Goal: Task Accomplishment & Management: Use online tool/utility

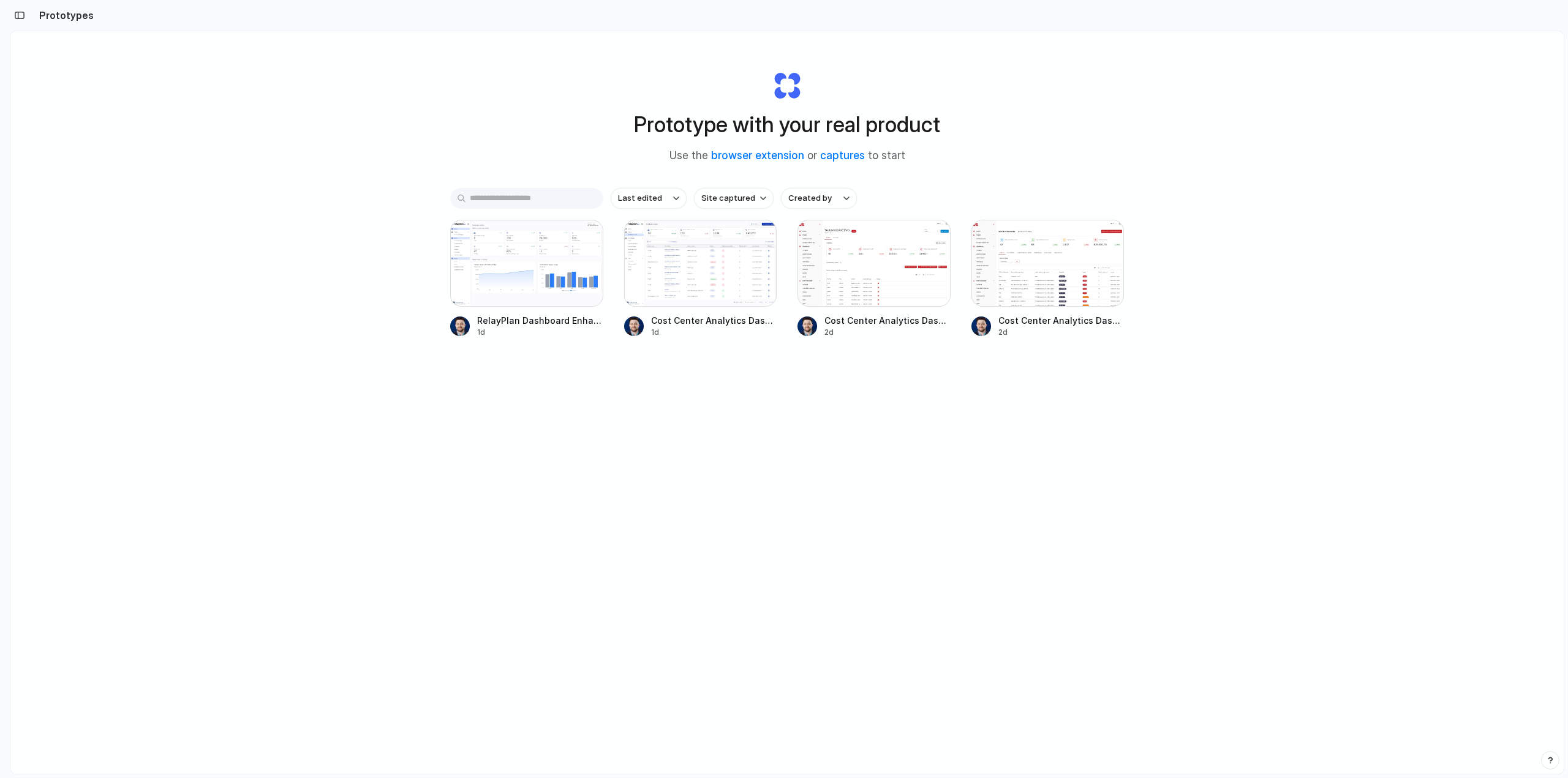
click at [221, 293] on div "Prototype with your real product Use the browser extension or captures to start…" at bounding box center [787, 435] width 1553 height 808
click at [18, 14] on div "button" at bounding box center [19, 15] width 11 height 8
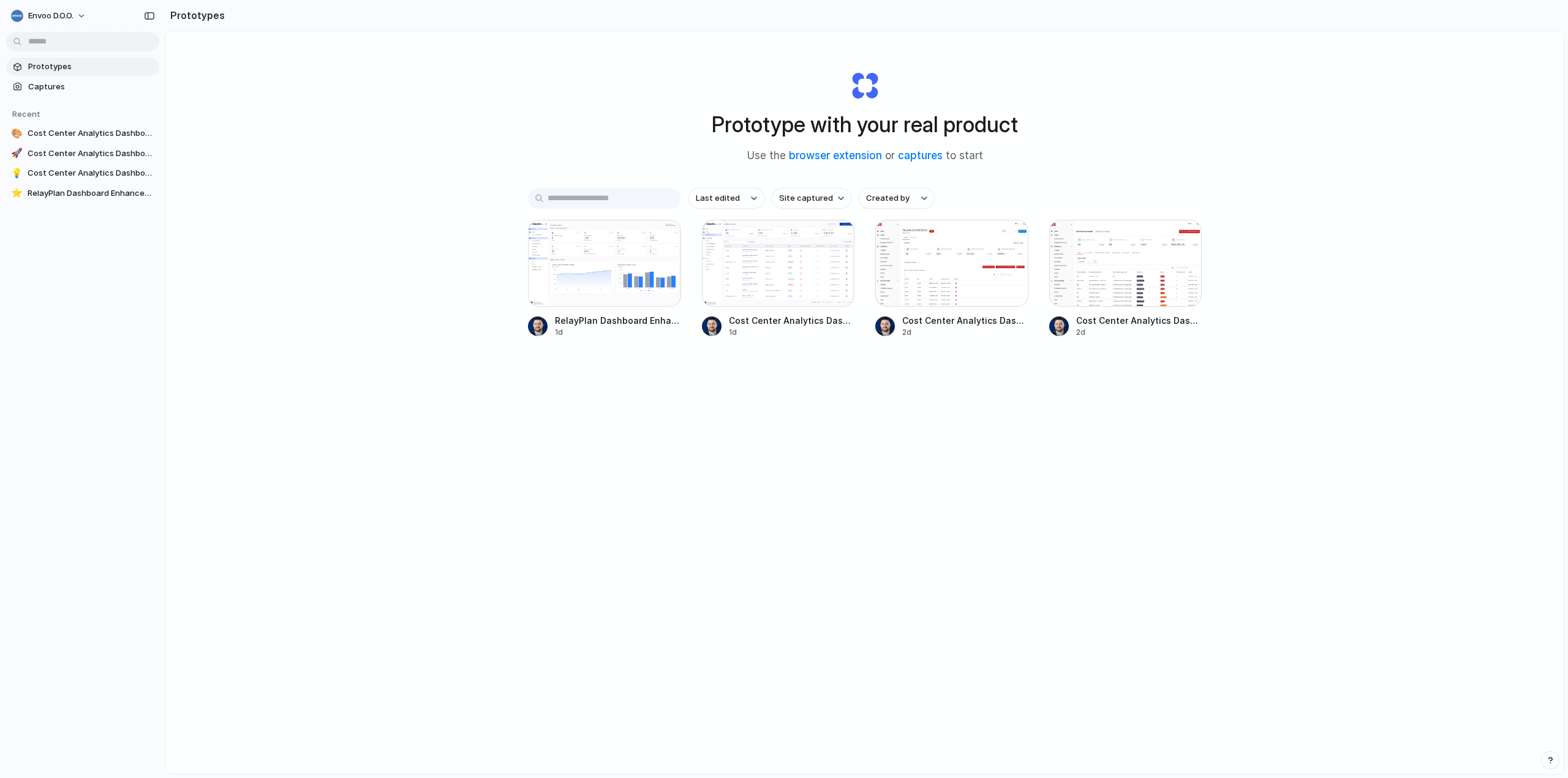
click at [270, 274] on div "Prototype with your real product Use the browser extension or captures to start…" at bounding box center [864, 435] width 1398 height 808
click at [587, 258] on div at bounding box center [604, 263] width 153 height 87
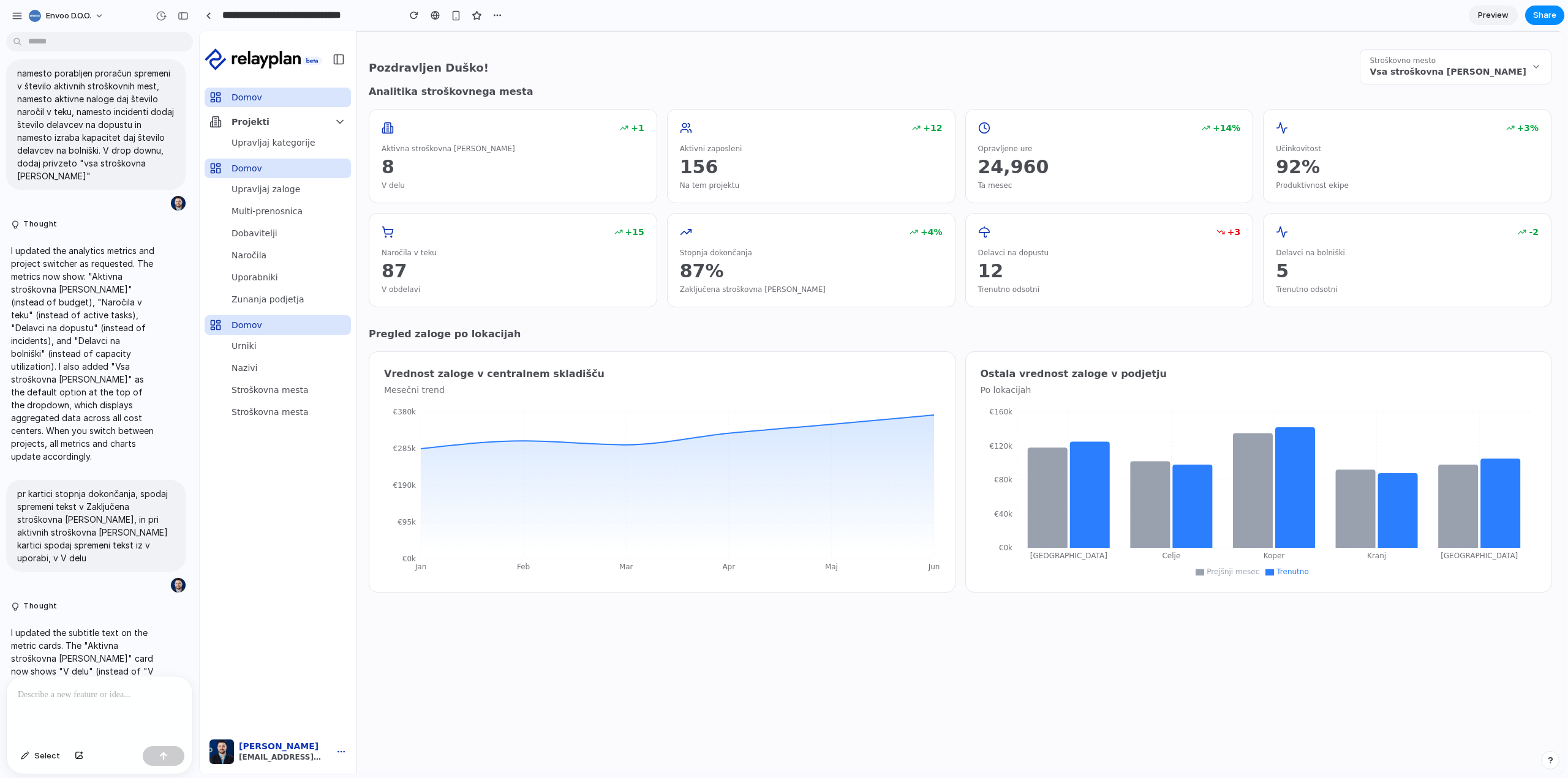
scroll to position [947, 0]
click at [1508, 65] on div "Stroškovno mesto Vsa stroškovna mesta" at bounding box center [1448, 67] width 157 height 22
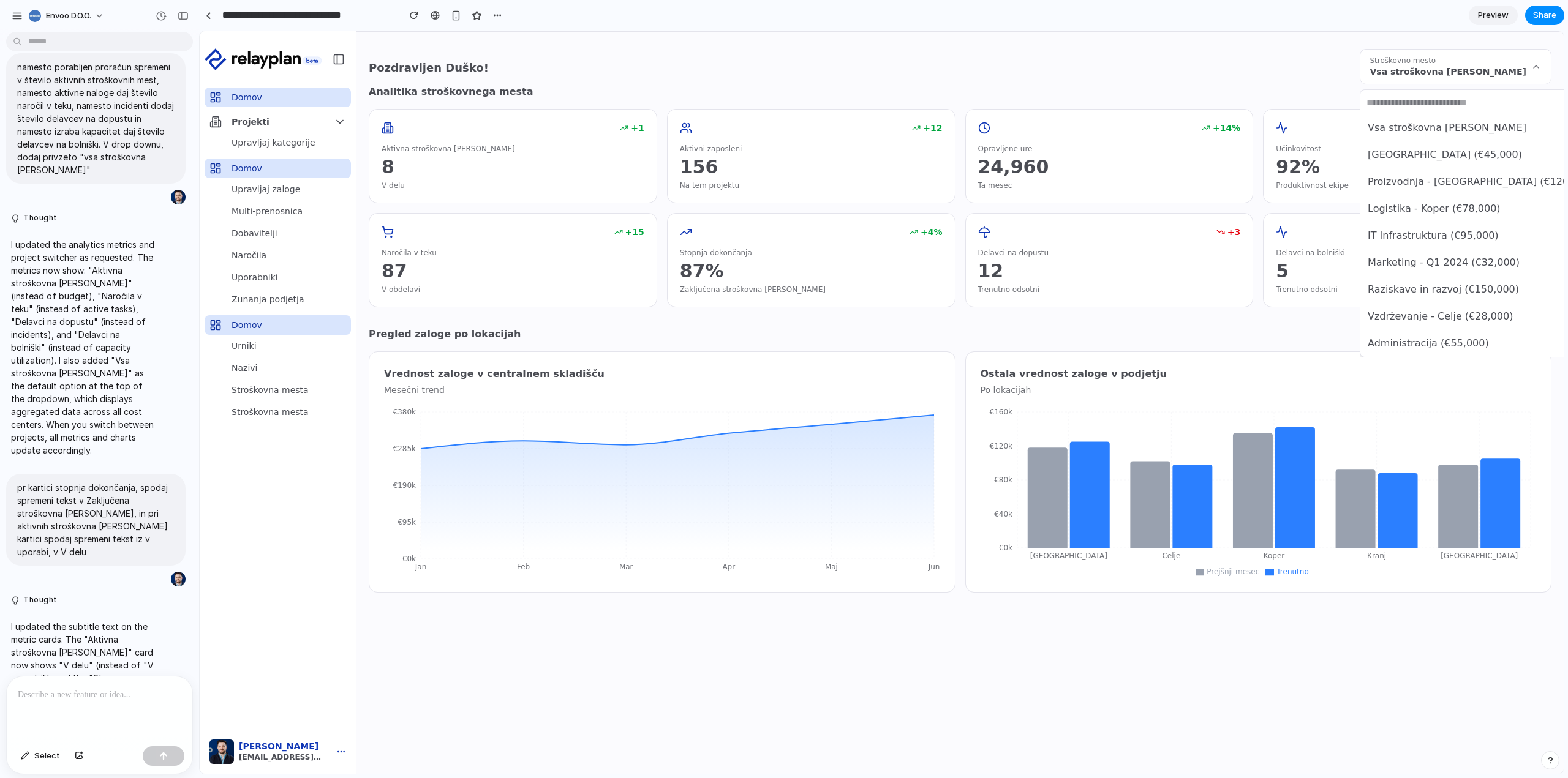
click at [1344, 73] on div "Vsa stroškovna mesta Skladišče - Ljubljana Center (€45,000) Proizvodnja - Marib…" at bounding box center [881, 402] width 1364 height 742
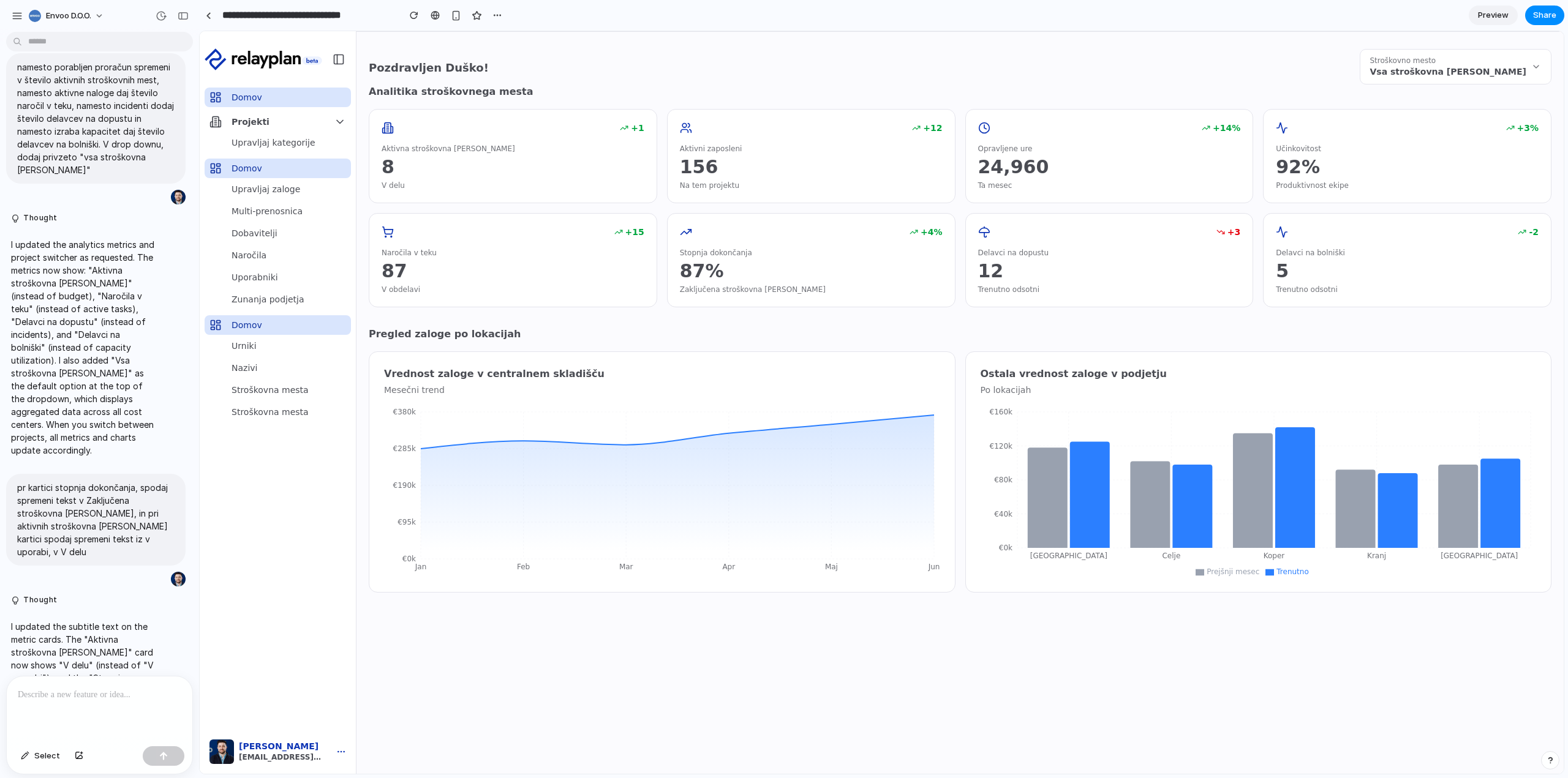
click at [1513, 67] on span "Vsa stroškovna mesta" at bounding box center [1448, 71] width 157 height 12
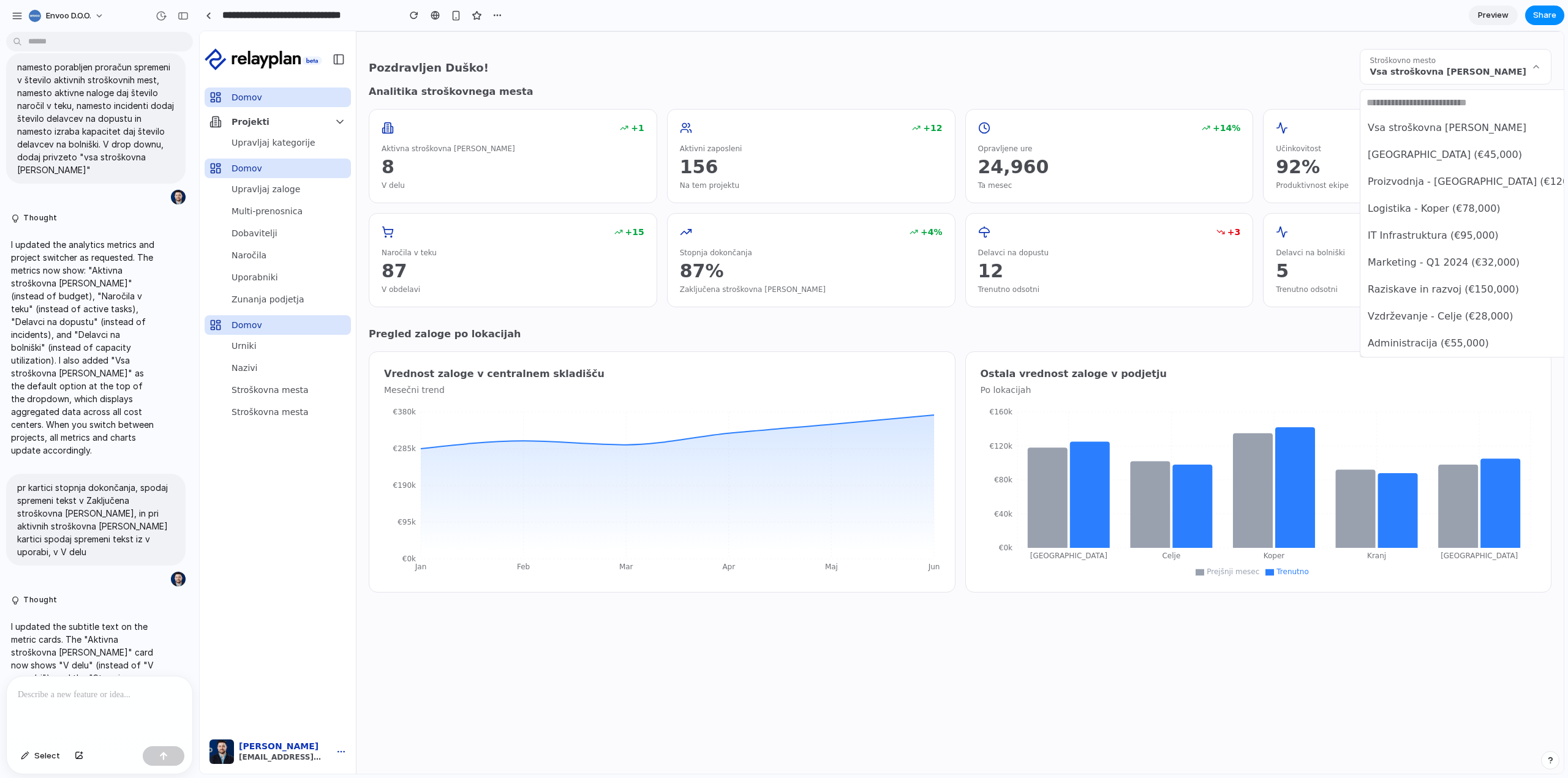
click at [1477, 188] on span "Proizvodnja - Maribor (€120,000)" at bounding box center [1481, 182] width 227 height 15
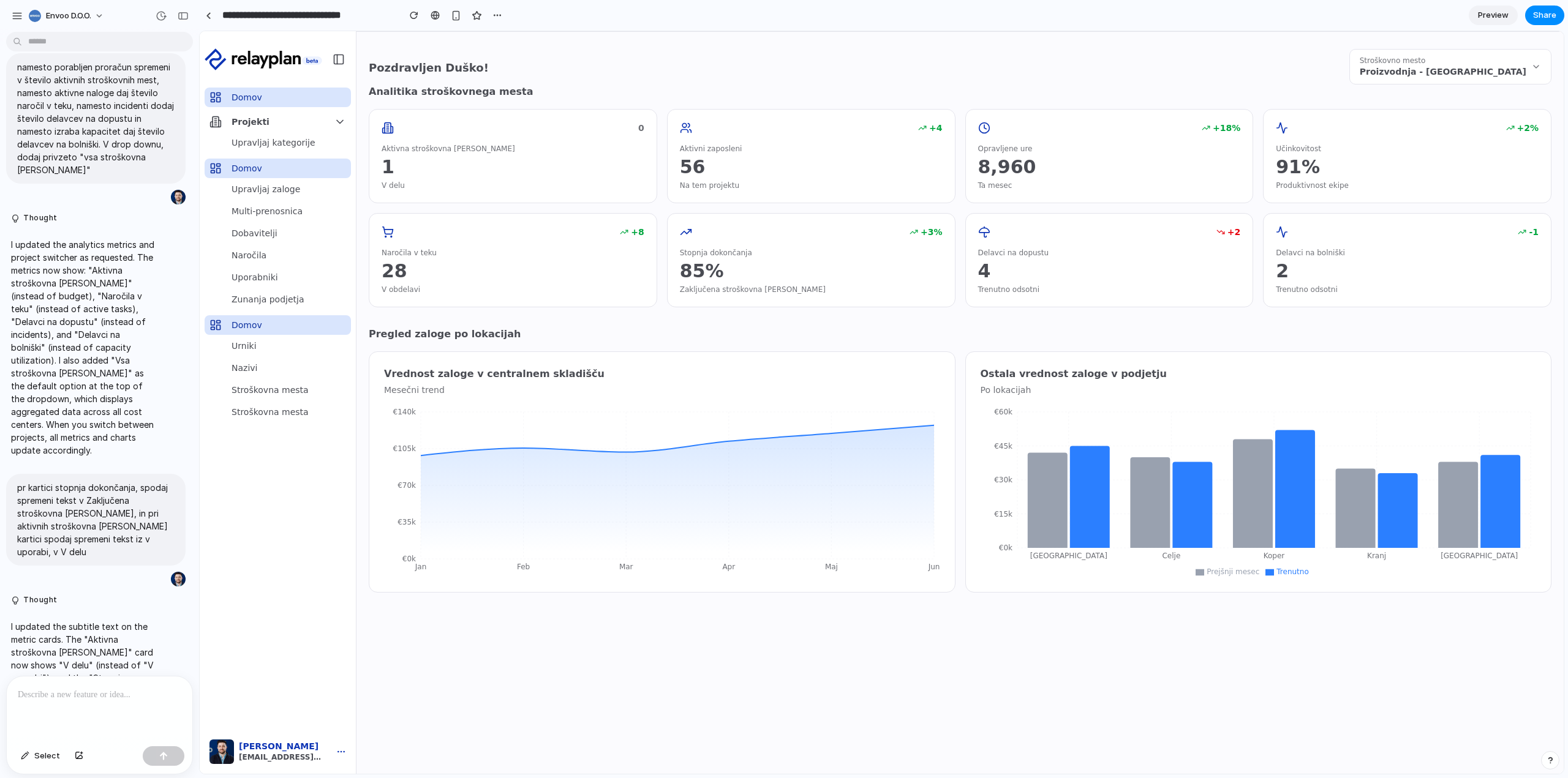
click at [1492, 72] on span "Proizvodnja - Maribor" at bounding box center [1442, 71] width 166 height 12
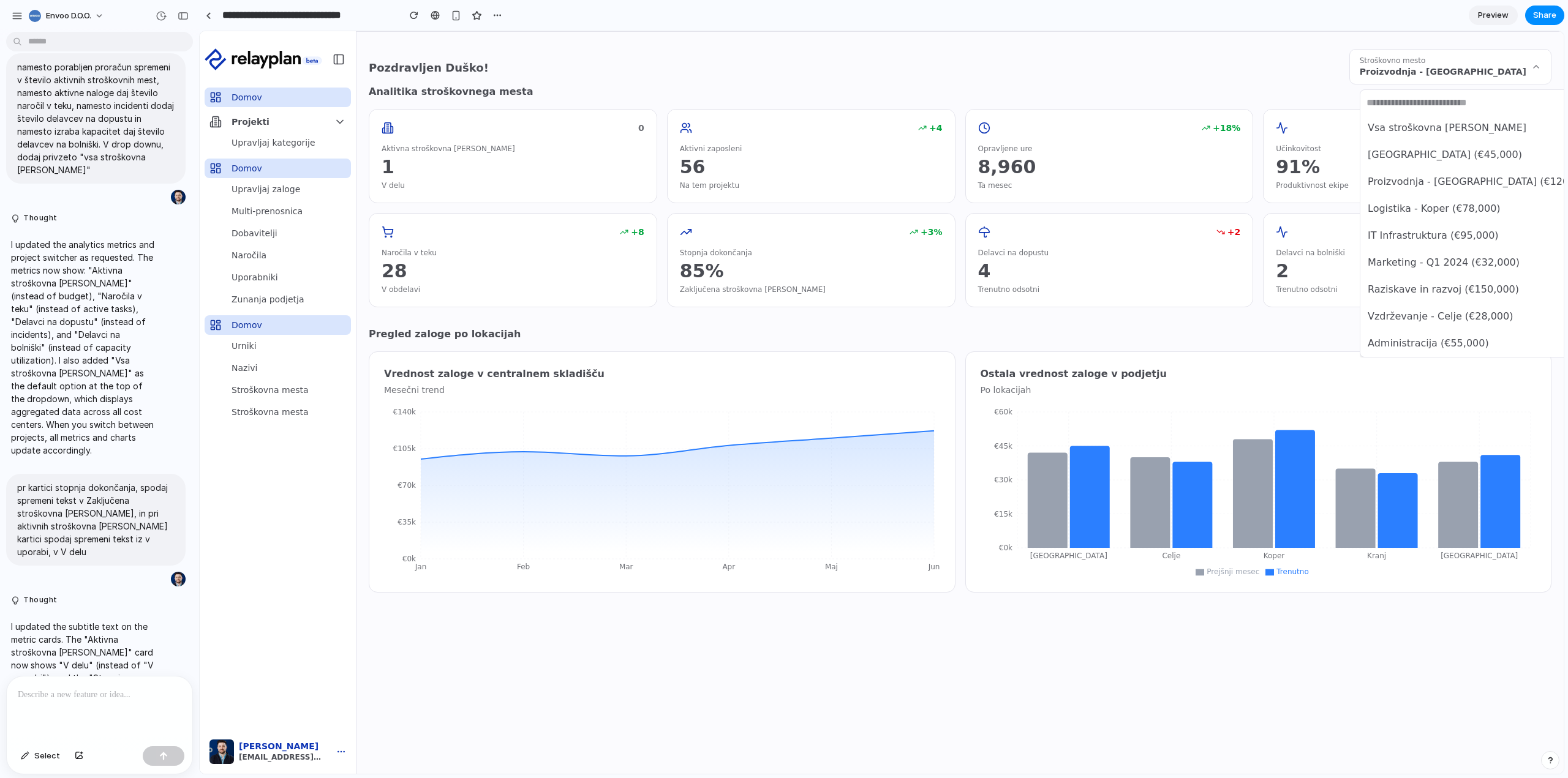
drag, startPoint x: 1457, startPoint y: 265, endPoint x: 1447, endPoint y: 257, distance: 12.8
click at [1457, 264] on span "Marketing - Q1 2024 (€32,000)" at bounding box center [1443, 262] width 152 height 15
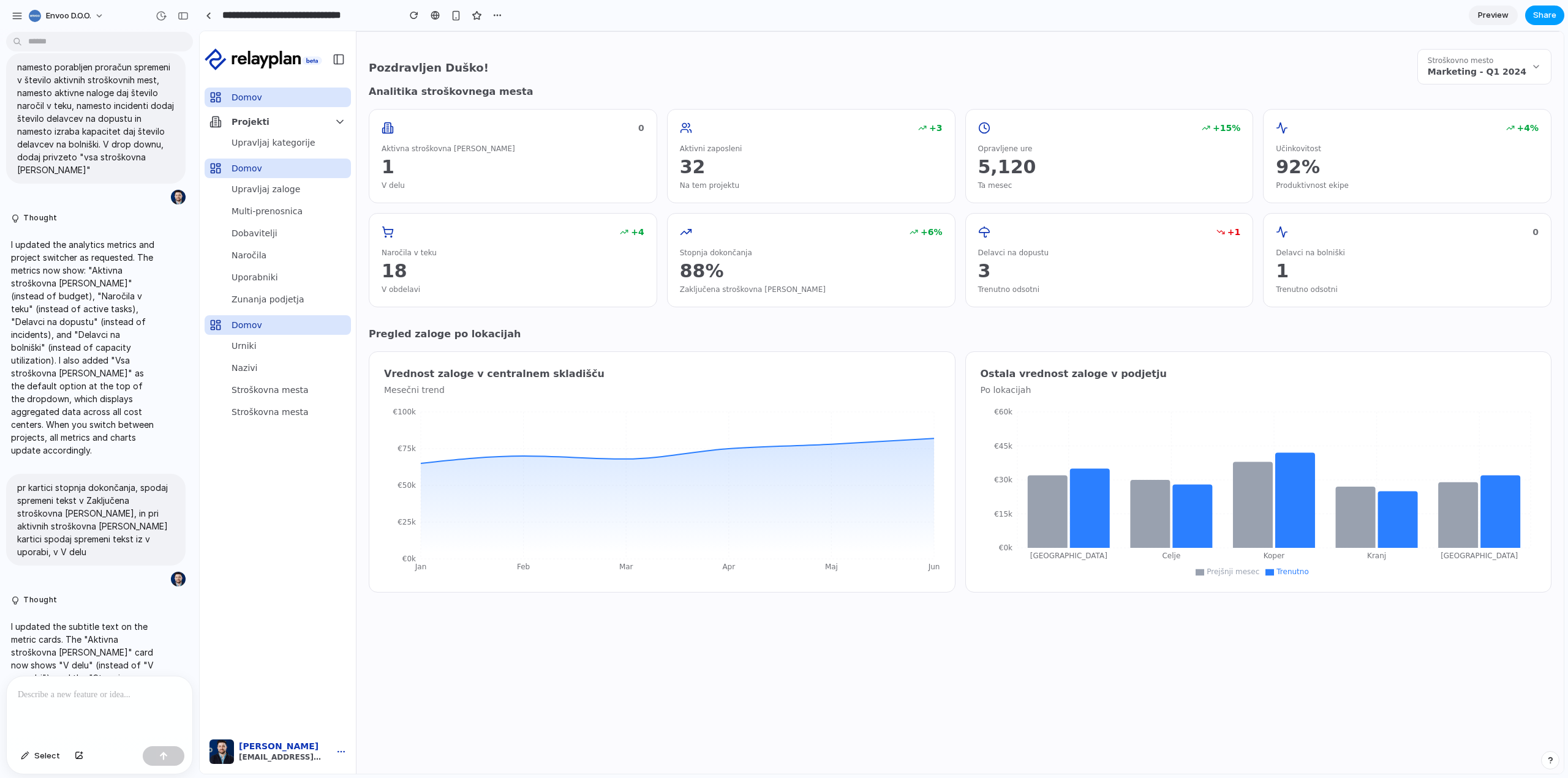
click at [1543, 12] on span "Share" at bounding box center [1545, 15] width 23 height 12
click at [765, 50] on div "Share ' RelayPlan Dashboard Enhancements ' Invite Duško Bilaković Creator Anyon…" at bounding box center [784, 389] width 1568 height 778
click at [10, 17] on button "button" at bounding box center [17, 16] width 18 height 18
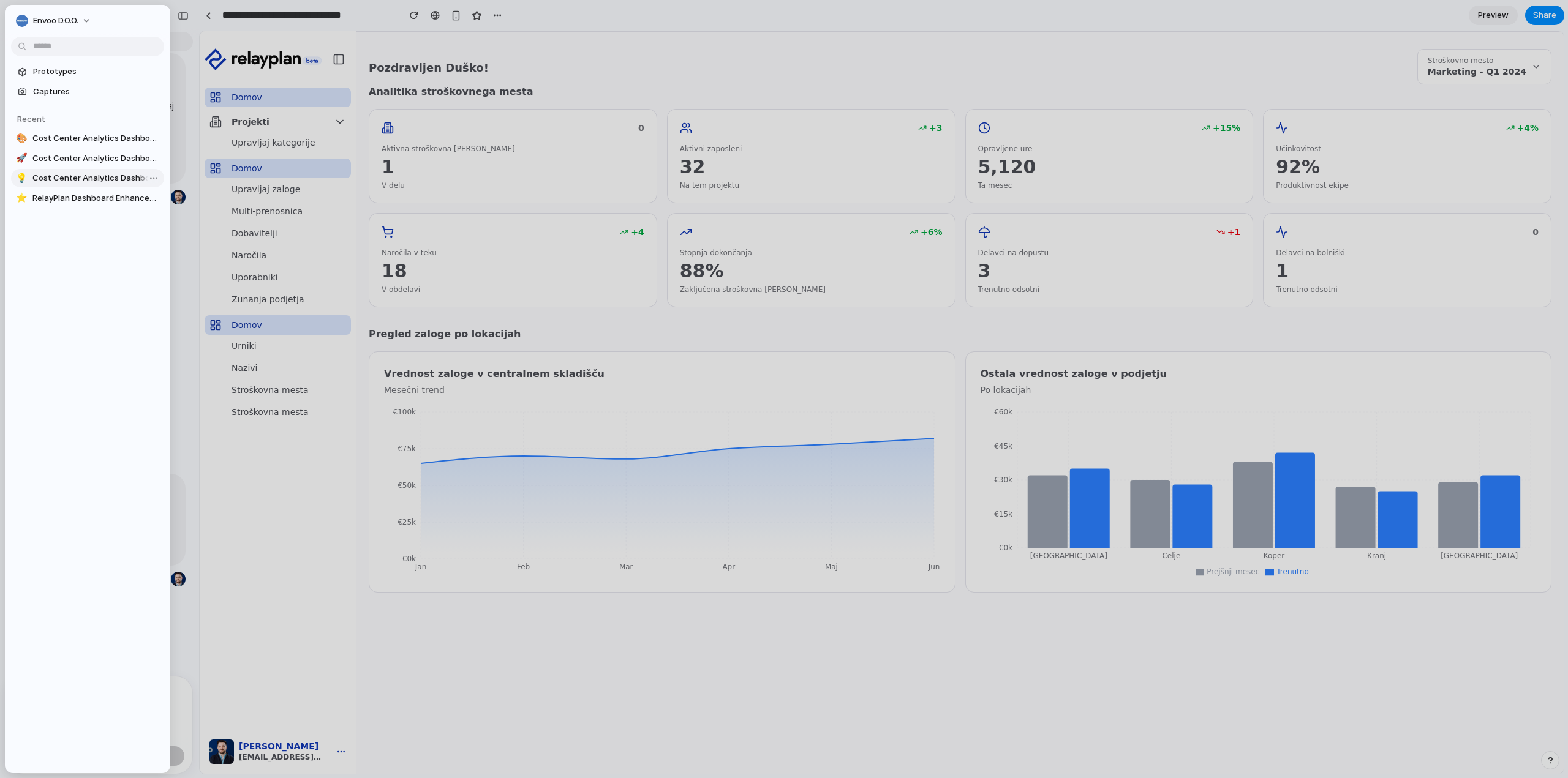
click at [78, 178] on span "Cost Center Analytics Dashboard" at bounding box center [96, 178] width 127 height 12
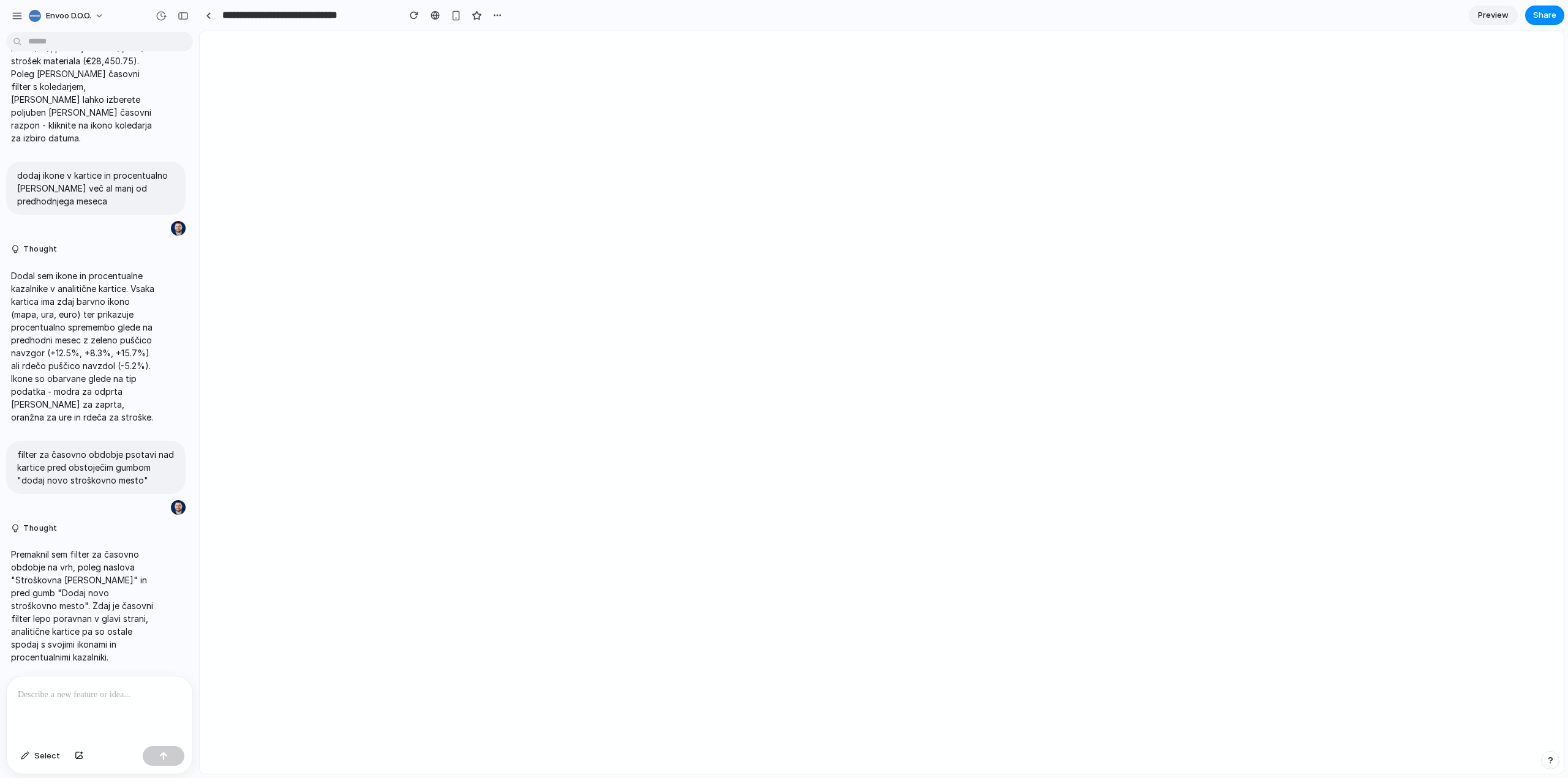
type input "**********"
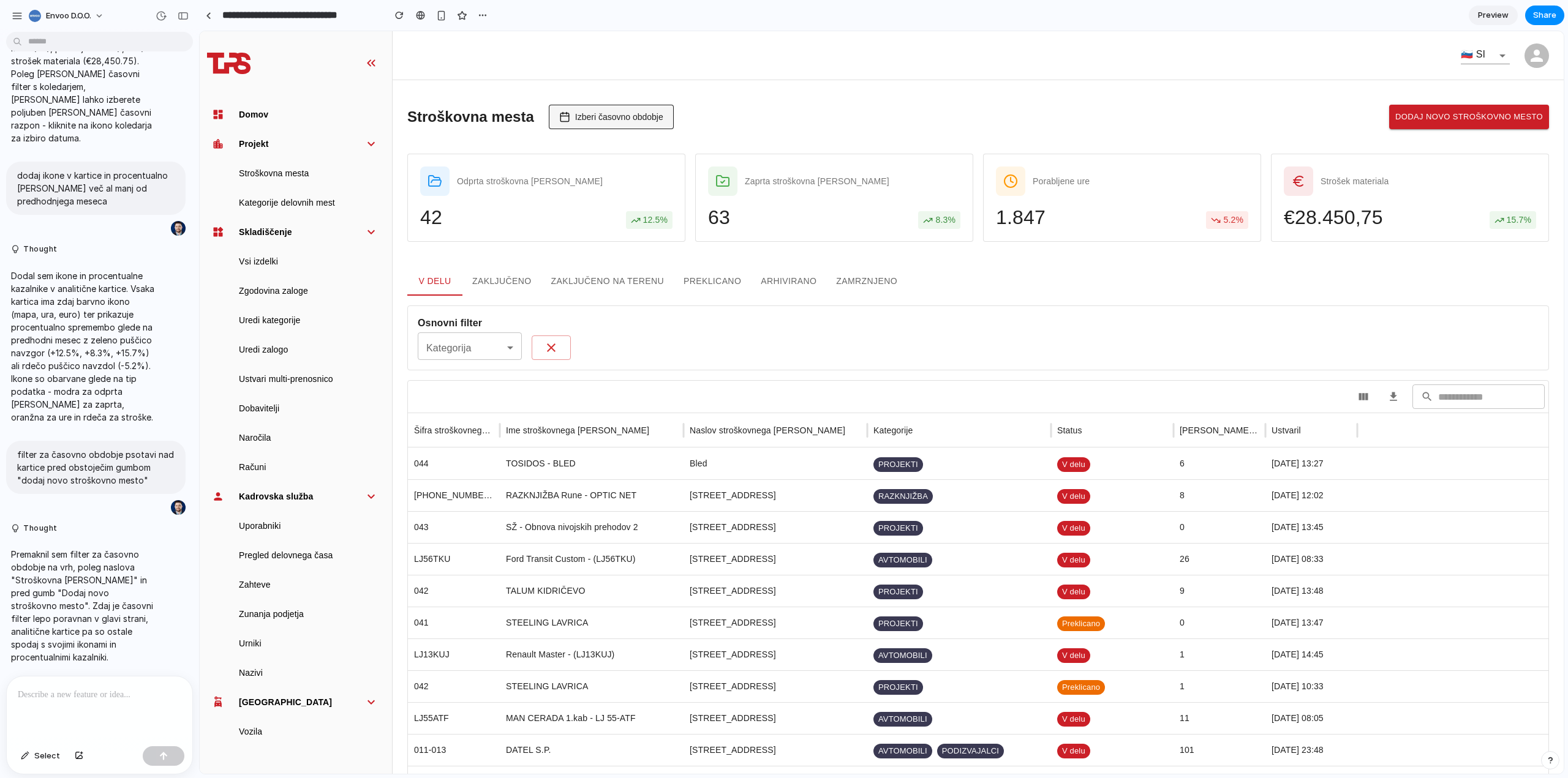
click at [631, 112] on span "Izberi časovno obdobje" at bounding box center [619, 117] width 88 height 10
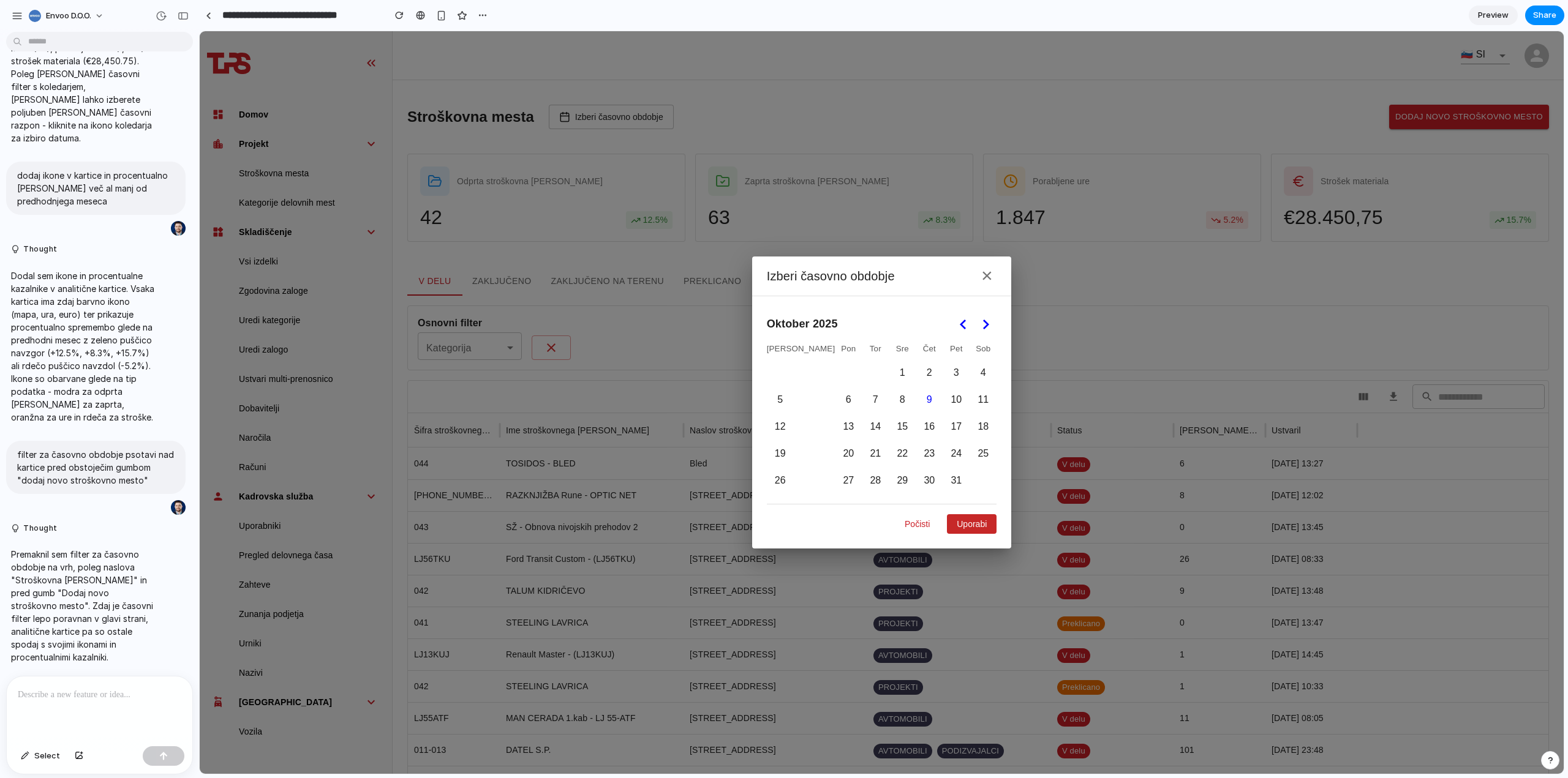
click at [978, 321] on icon "Go to the Next Month" at bounding box center [985, 324] width 15 height 15
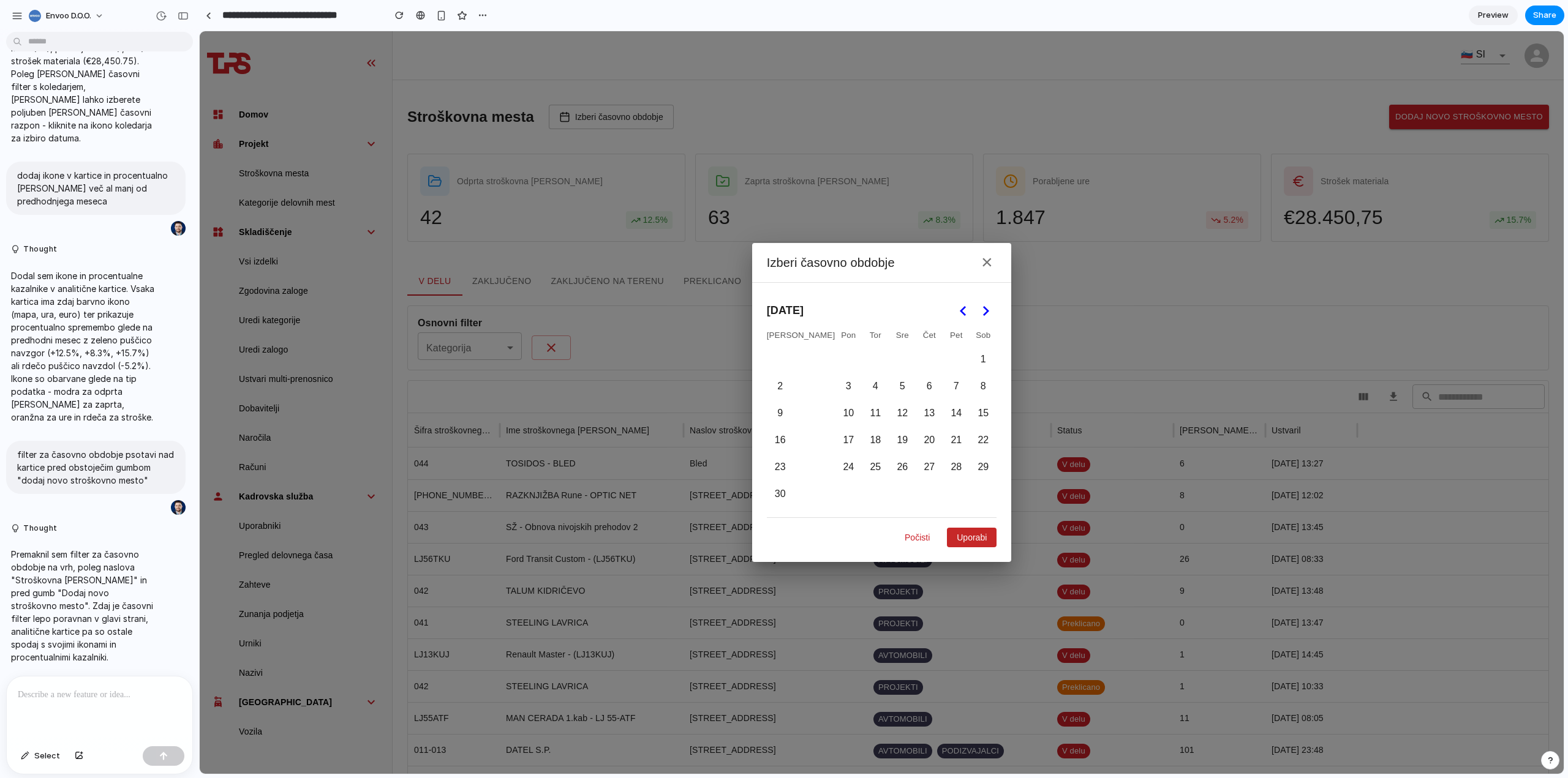
click at [983, 312] on polygon "Go to the Next Month" at bounding box center [985, 311] width 6 height 10
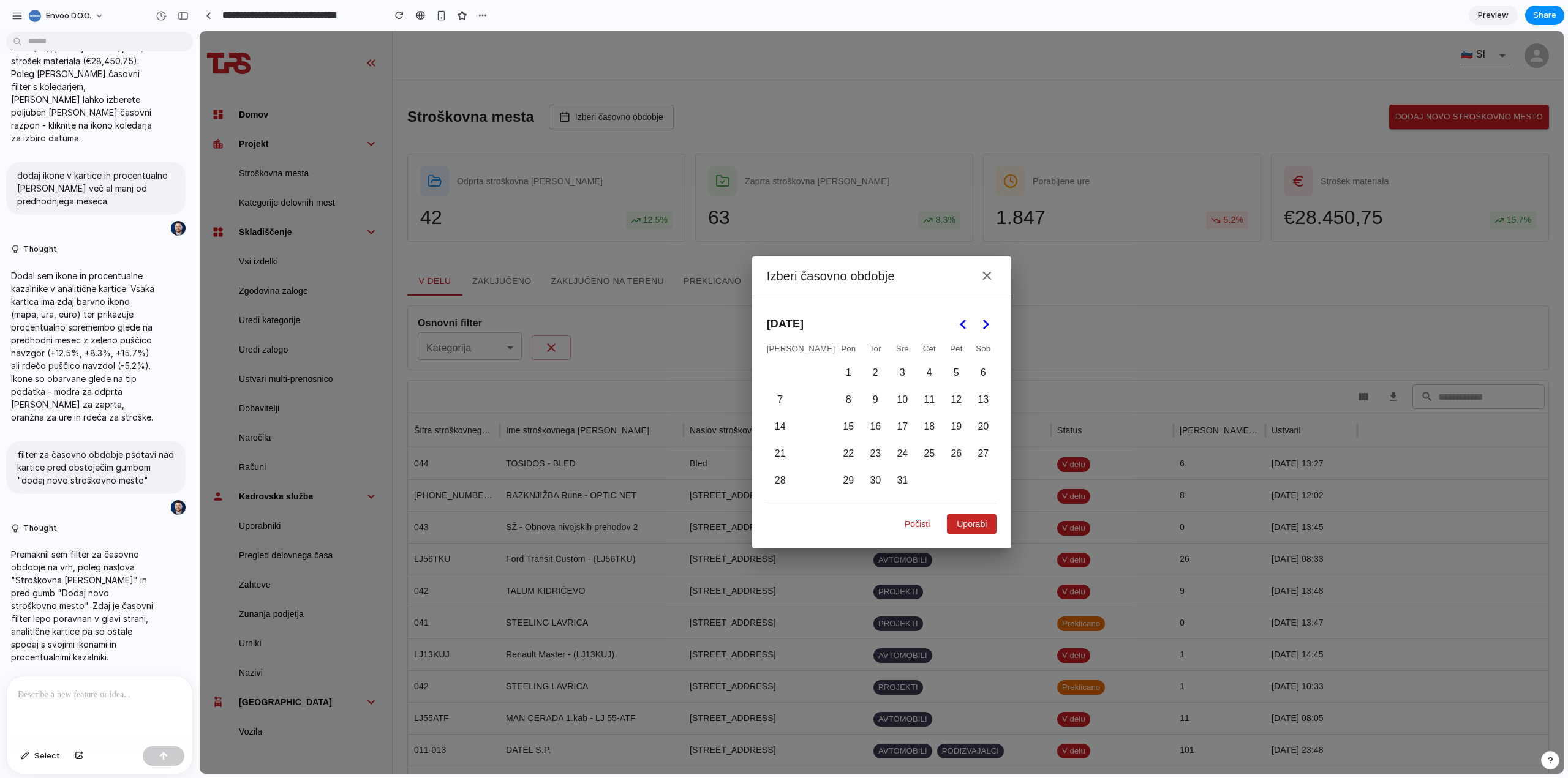
click at [956, 323] on icon "Go to the Previous Month" at bounding box center [963, 324] width 15 height 15
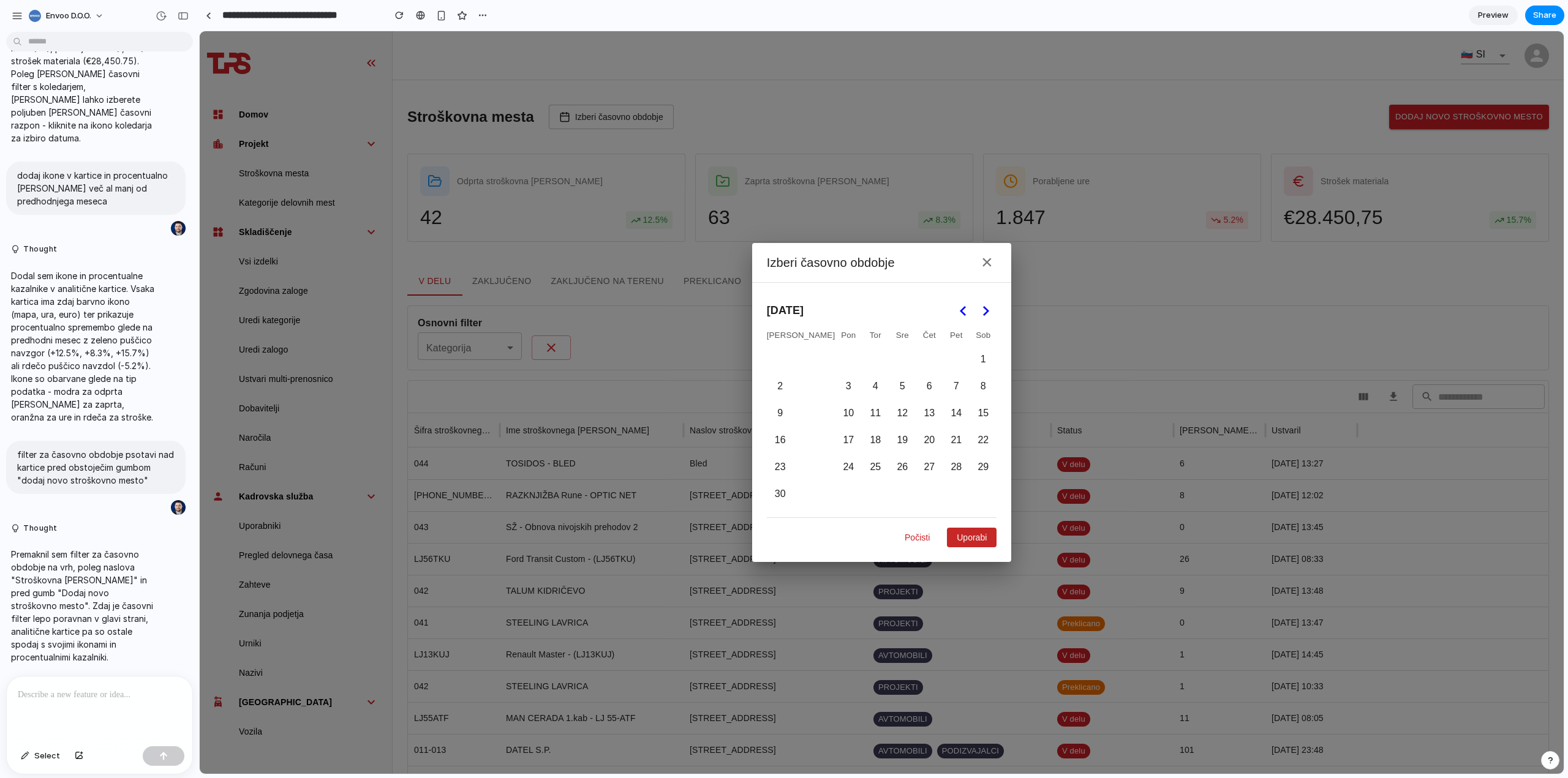
click at [952, 320] on button "Go to the Previous Month" at bounding box center [963, 311] width 22 height 22
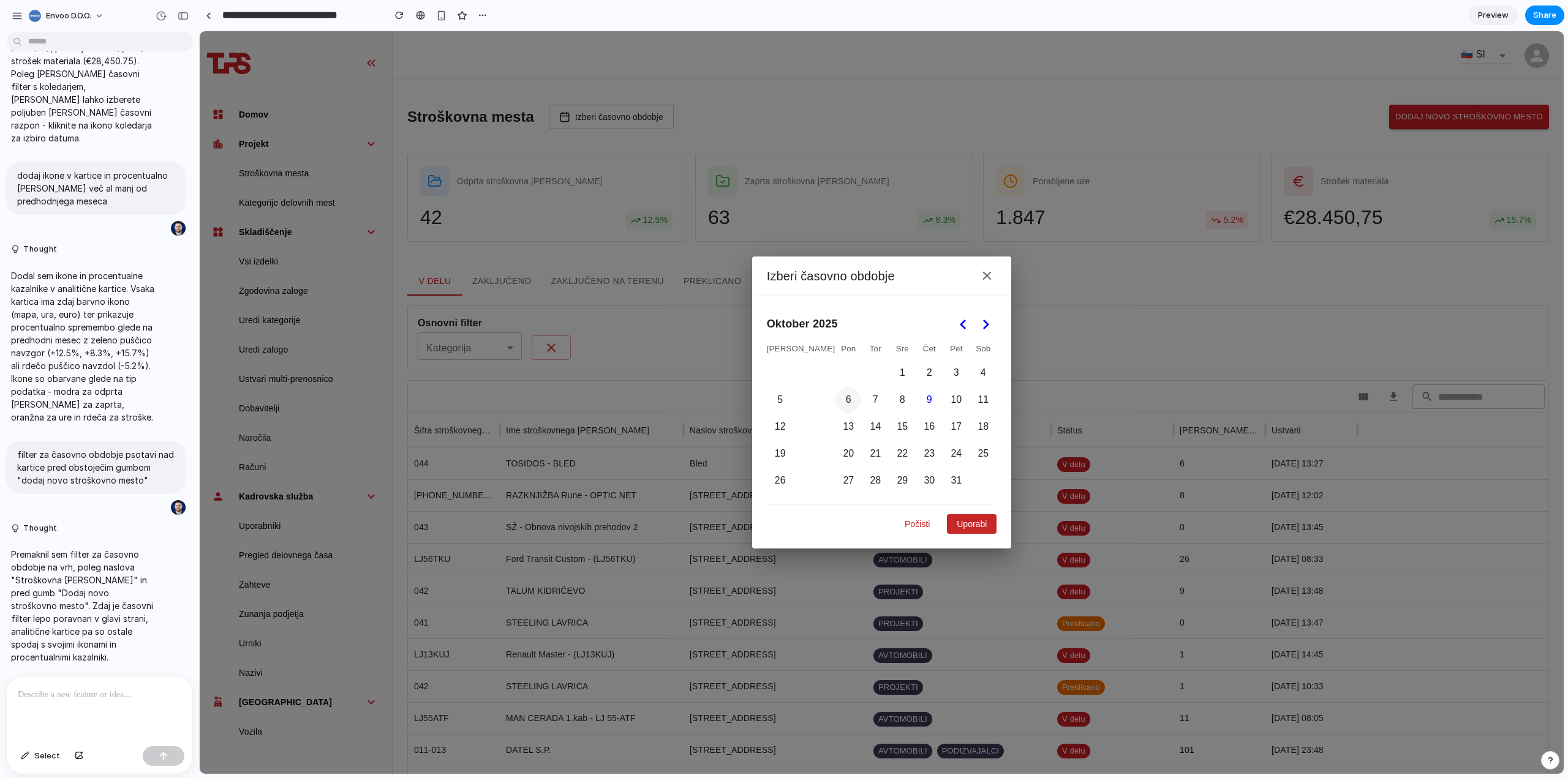
click at [835, 402] on button "6" at bounding box center [848, 400] width 26 height 26
click at [916, 454] on button "23" at bounding box center [929, 454] width 26 height 26
click at [950, 524] on button "Uporabi" at bounding box center [971, 524] width 50 height 19
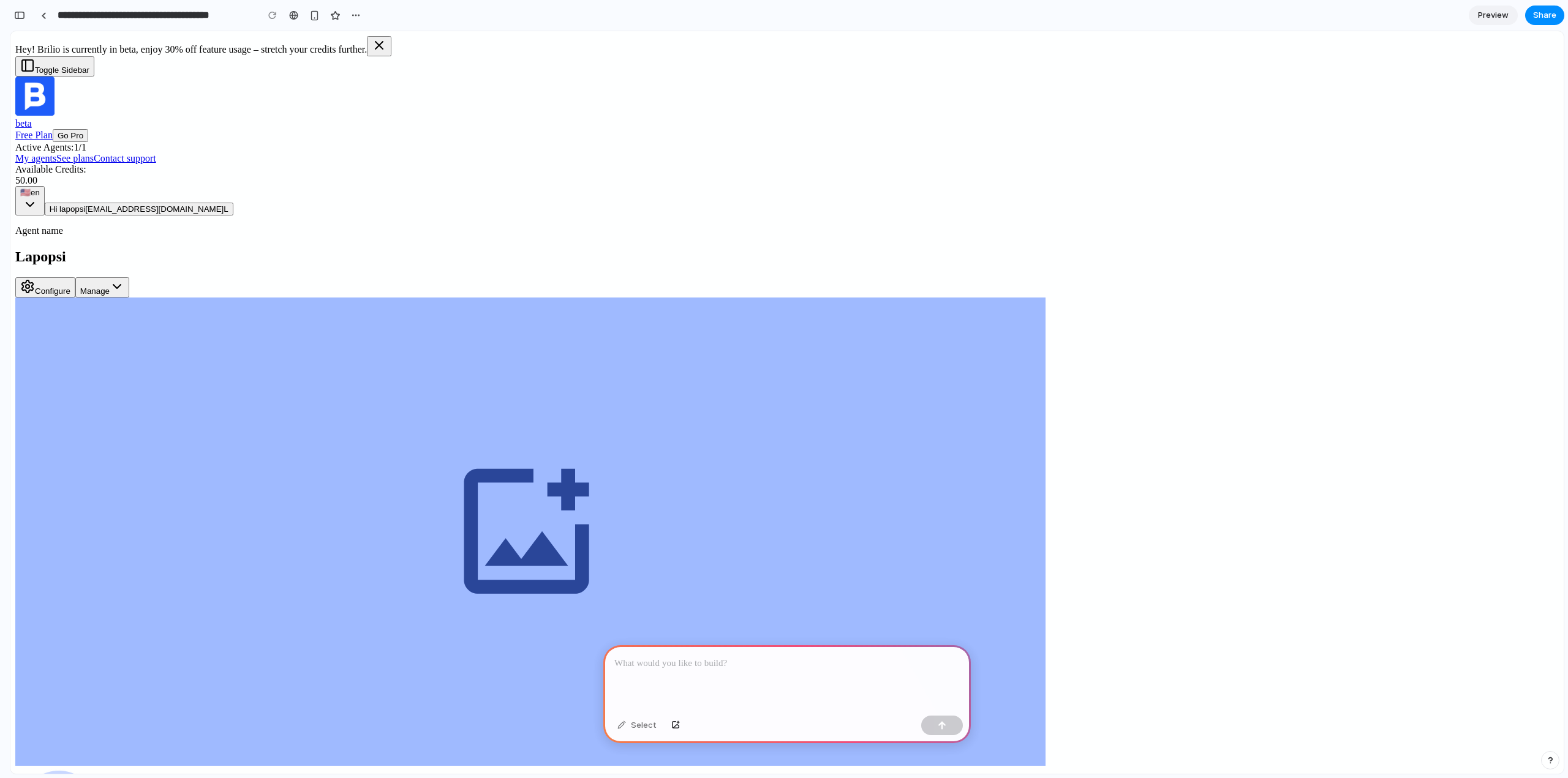
drag, startPoint x: 432, startPoint y: 159, endPoint x: 490, endPoint y: 157, distance: 58.0
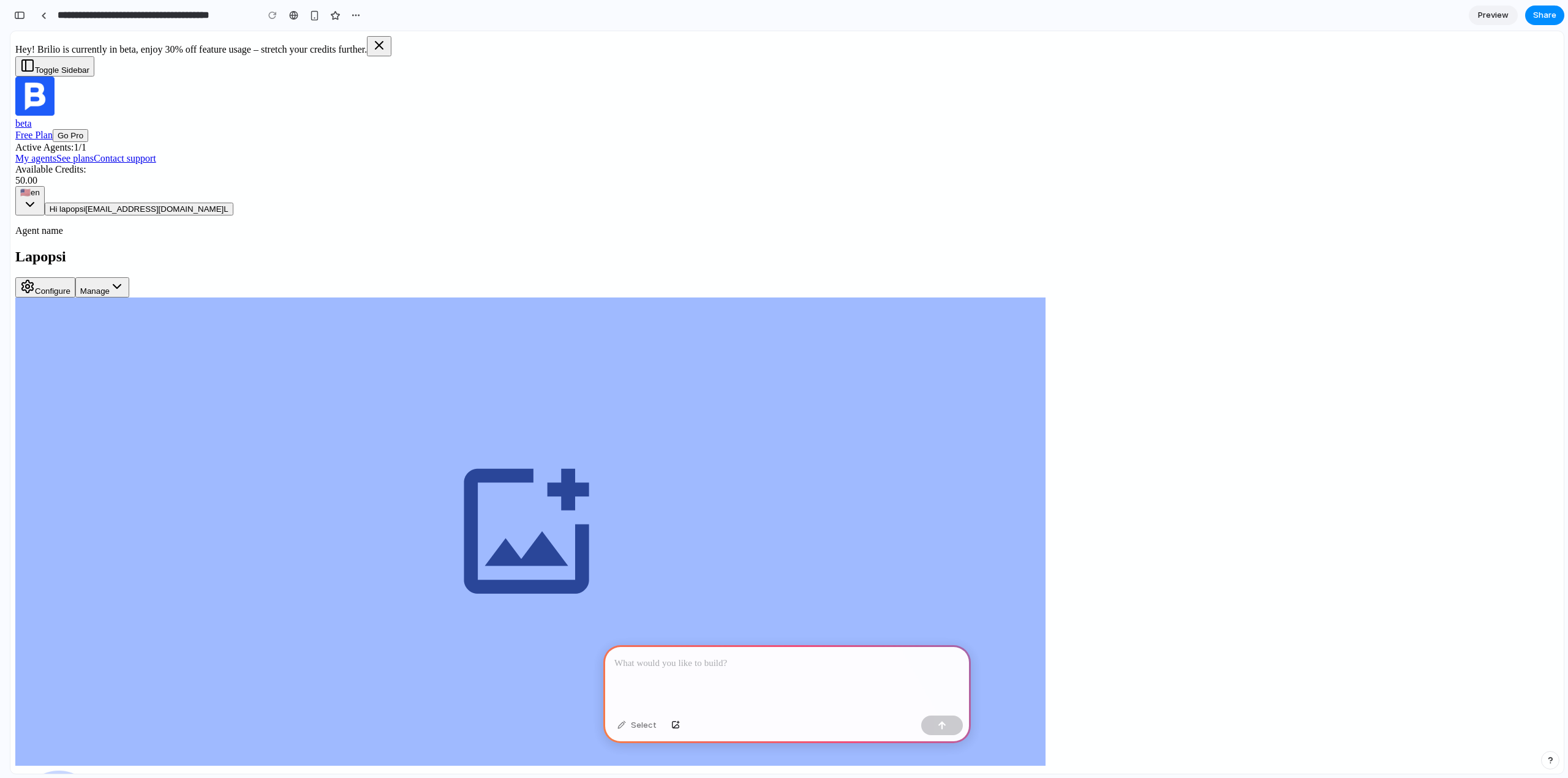
click at [660, 664] on p at bounding box center [787, 663] width 346 height 15
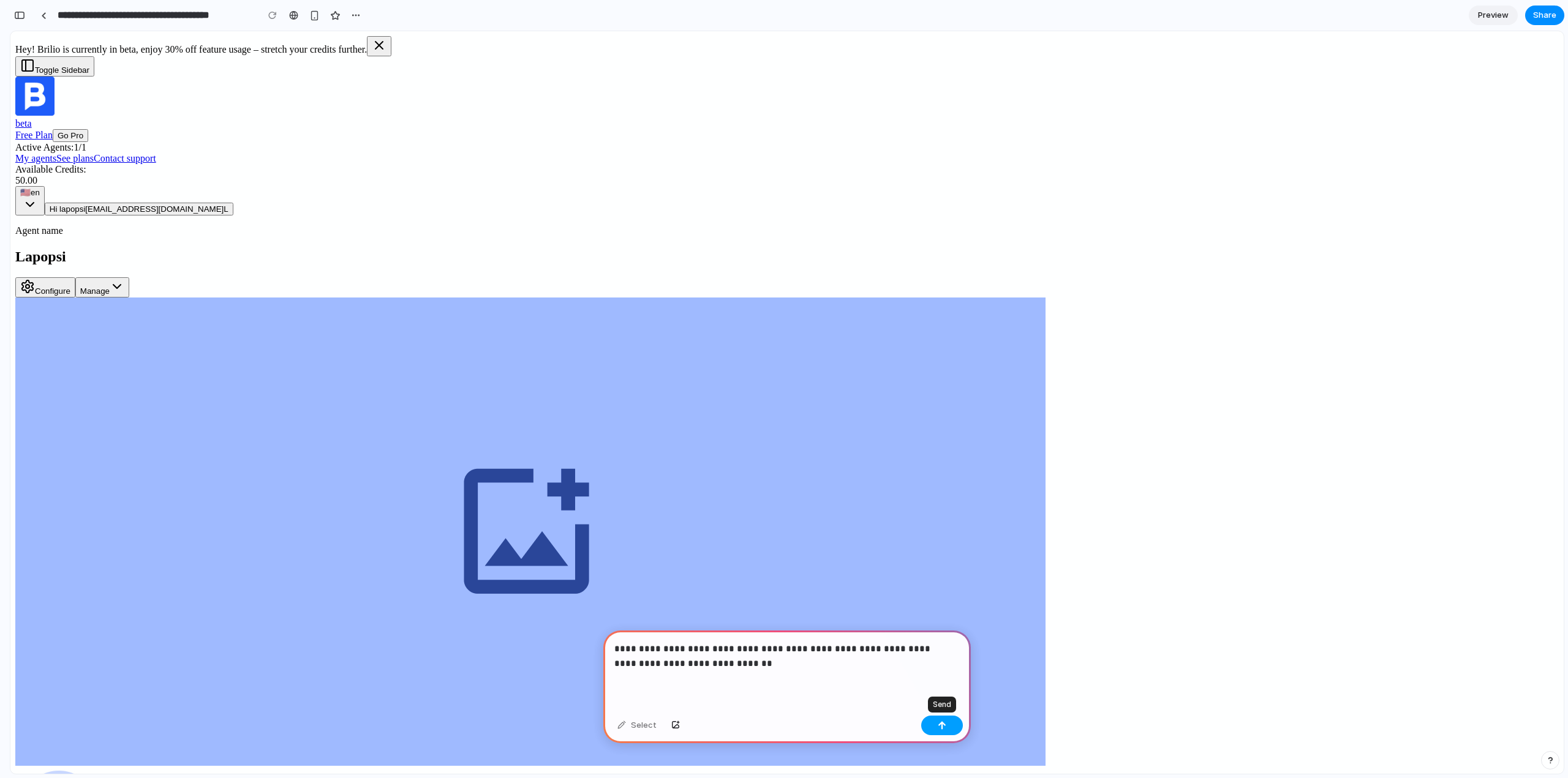
click at [946, 723] on button "button" at bounding box center [942, 726] width 41 height 19
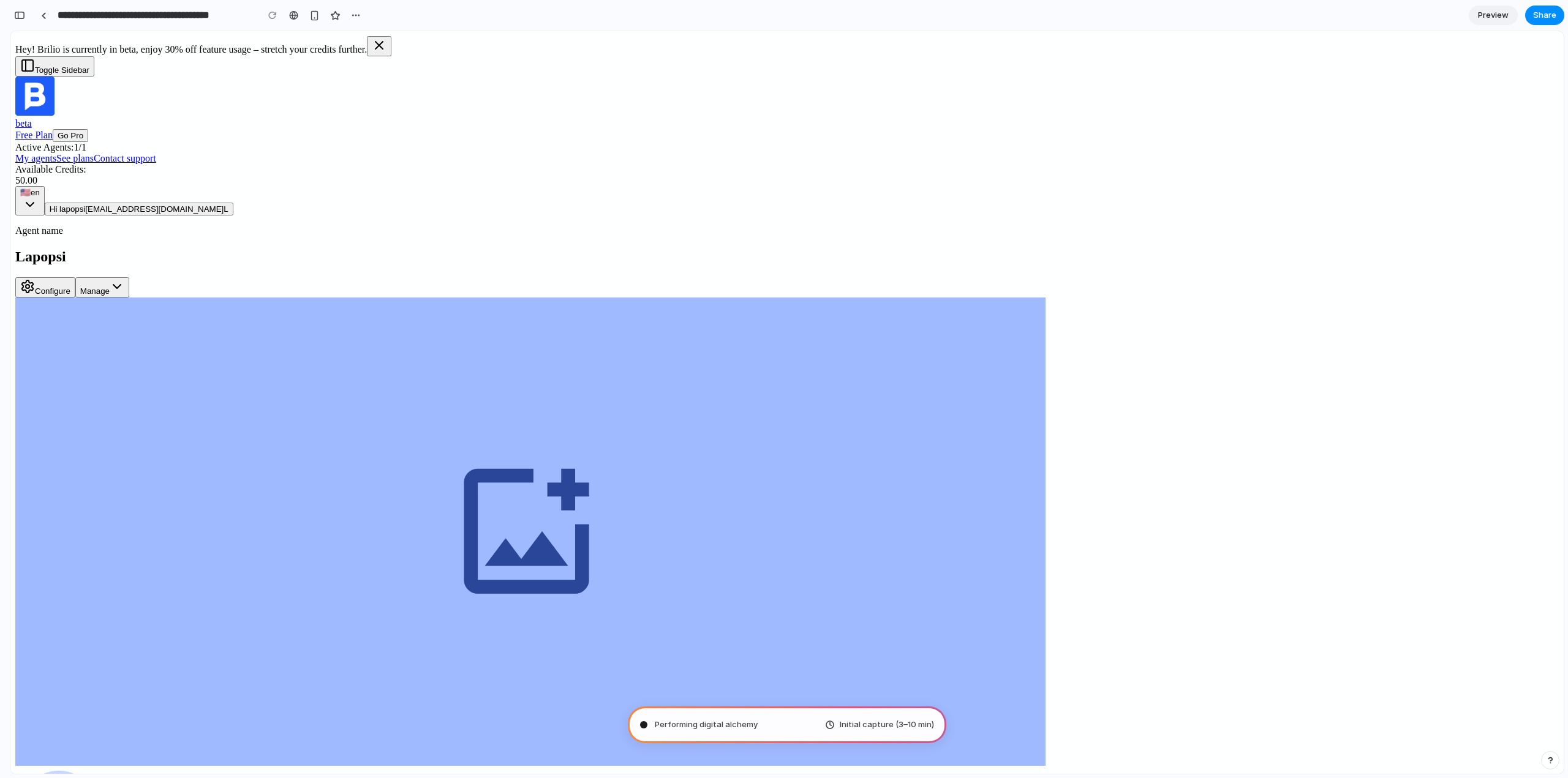
type input "**********"
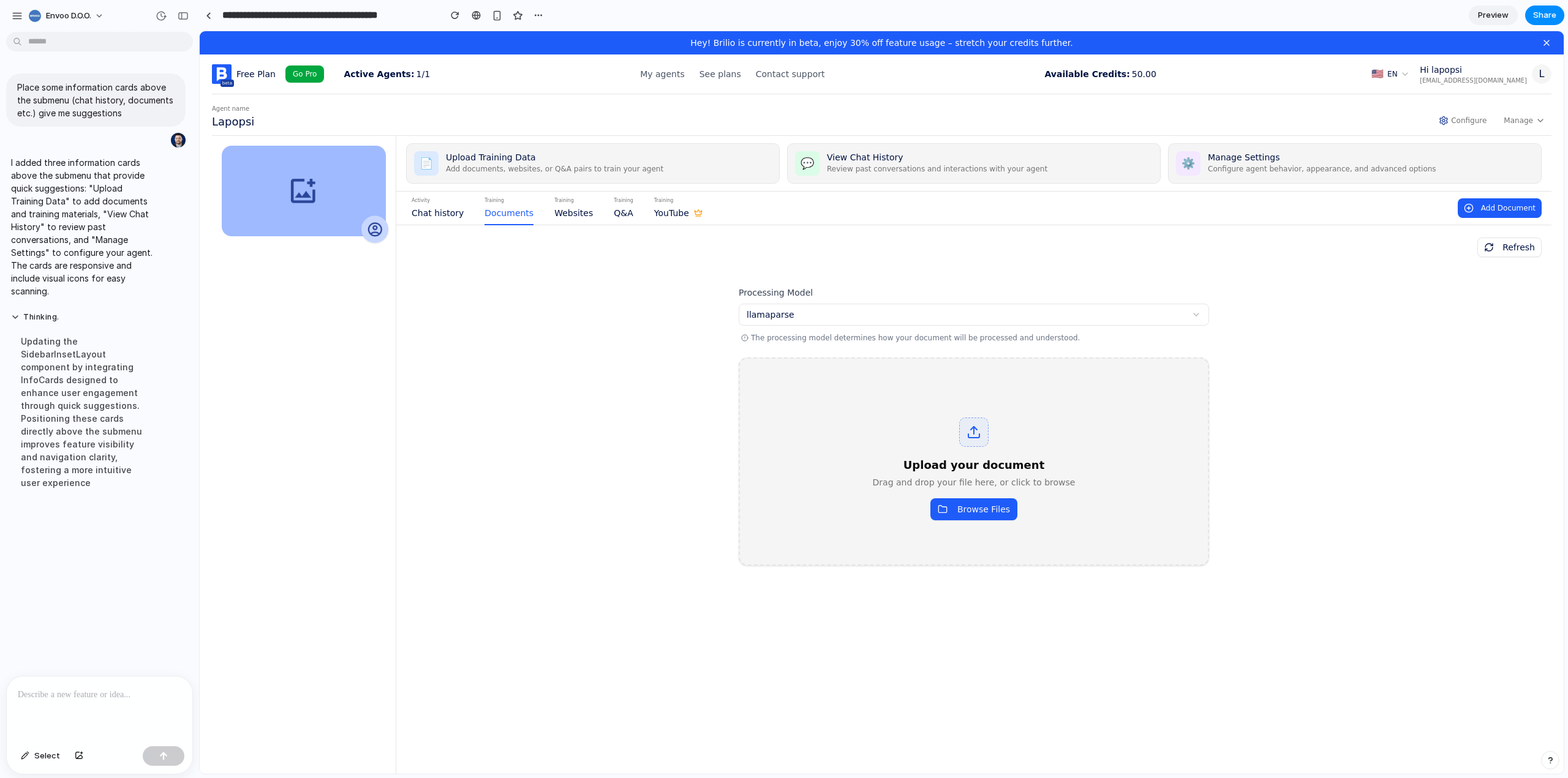
click at [477, 351] on div "Processing Model llamaparse The processing model determines how your document w…" at bounding box center [974, 570] width 1136 height 608
click at [494, 395] on div "Processing Model llamaparse The processing model determines how your document w…" at bounding box center [974, 570] width 1136 height 608
click at [587, 403] on div "Processing Model llamaparse The processing model determines how your document w…" at bounding box center [974, 570] width 1136 height 608
click at [553, 315] on div "Processing Model llamaparse The processing model determines how your document w…" at bounding box center [974, 570] width 1136 height 608
click at [554, 452] on div "Processing Model llamaparse The processing model determines how your document w…" at bounding box center [974, 570] width 1136 height 608
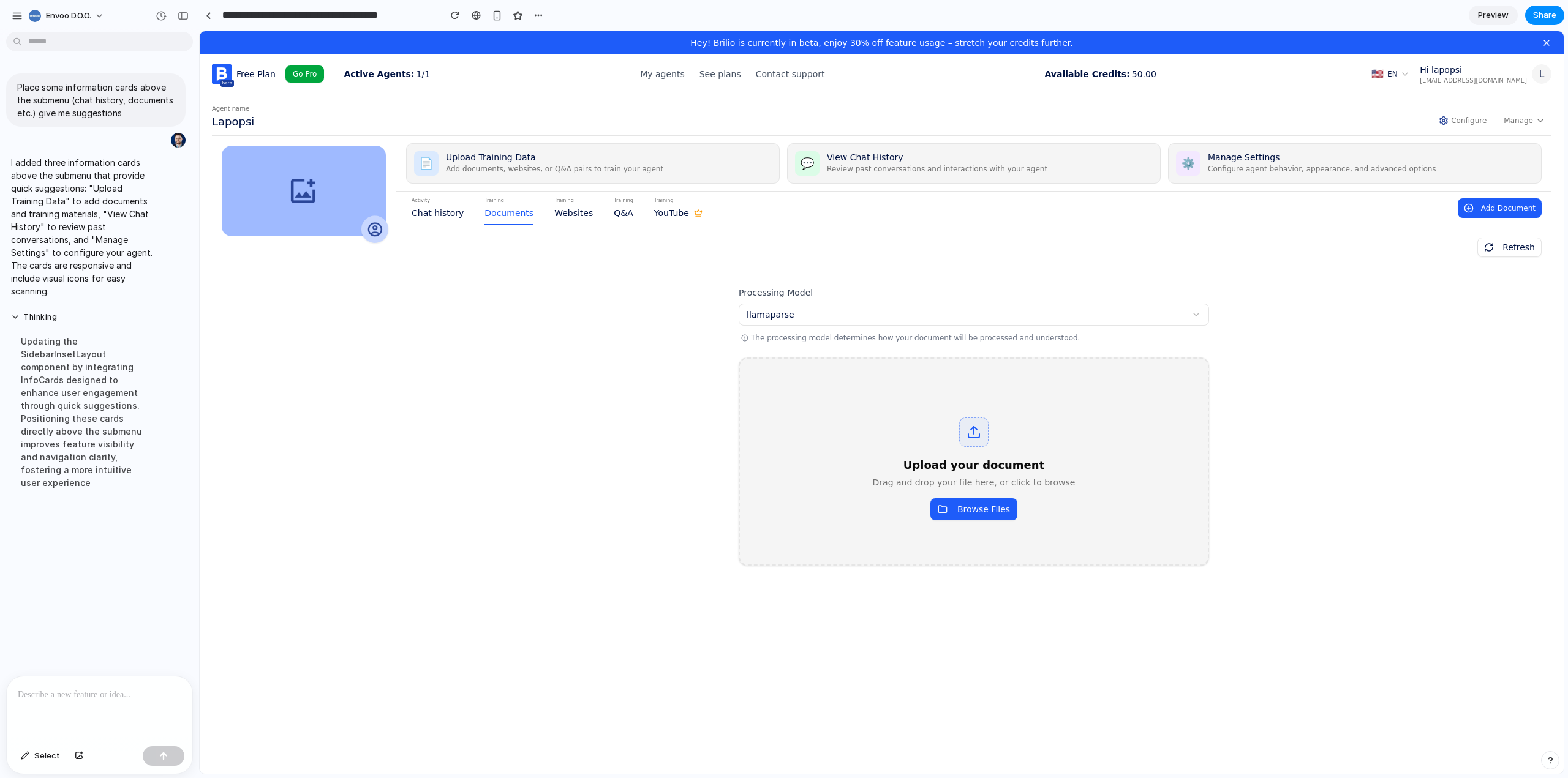
click at [574, 420] on div "Processing Model llamaparse The processing model determines how your document w…" at bounding box center [974, 570] width 1136 height 608
click at [502, 401] on div "Processing Model llamaparse The processing model determines how your document w…" at bounding box center [974, 570] width 1136 height 608
click at [1539, 45] on button at bounding box center [1546, 43] width 15 height 15
click at [433, 496] on div "Processing Model llamaparse The processing model determines how your document w…" at bounding box center [974, 570] width 1136 height 608
